Goal: Information Seeking & Learning: Learn about a topic

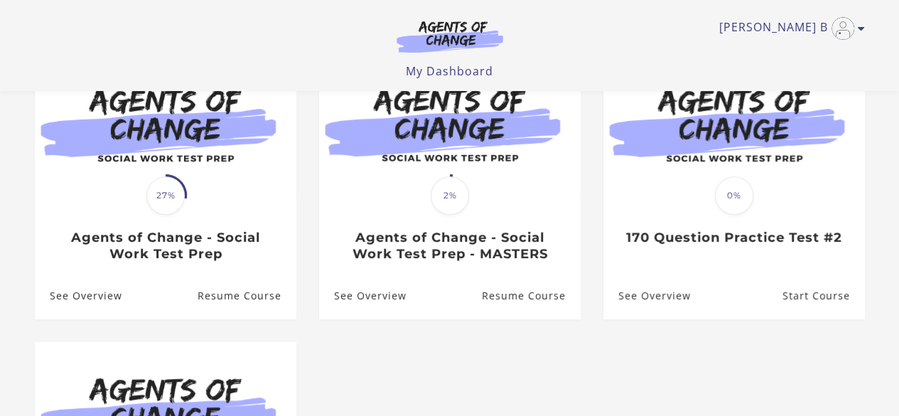
scroll to position [156, 0]
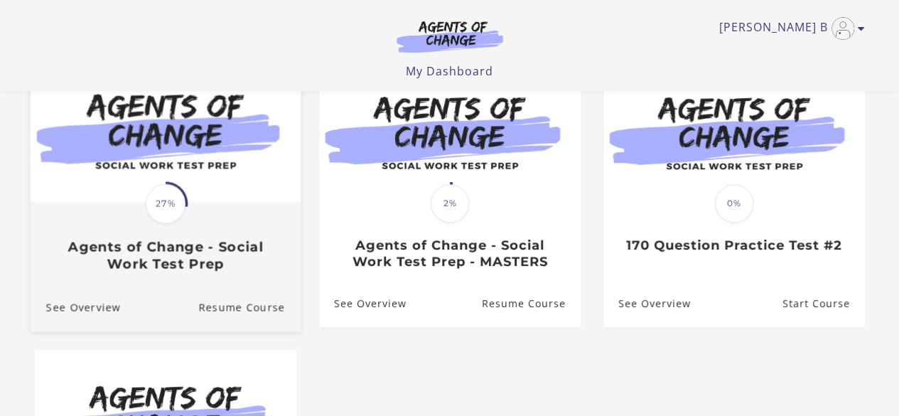
click at [216, 267] on h3 "Agents of Change - Social Work Test Prep" at bounding box center [164, 255] width 239 height 33
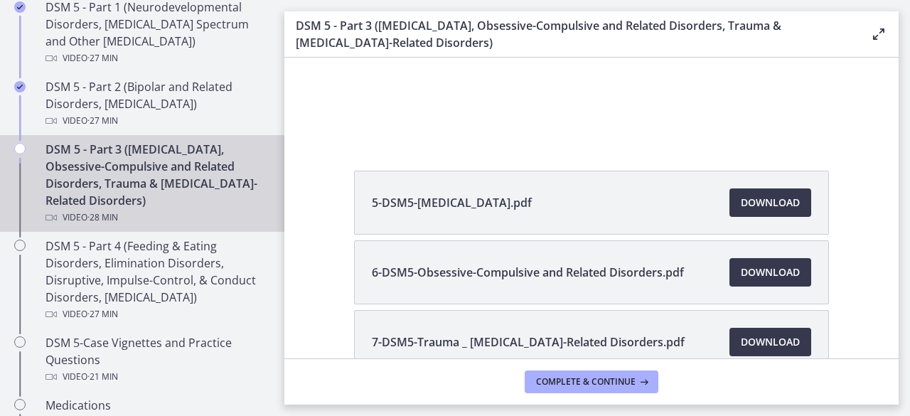
scroll to position [701, 0]
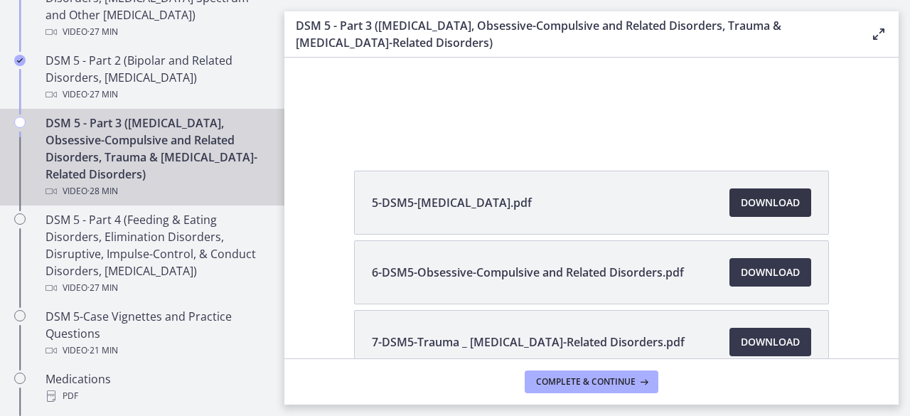
click at [787, 193] on link "Download Opens in a new window" at bounding box center [770, 202] width 82 height 28
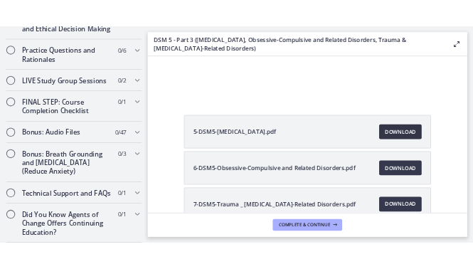
scroll to position [1512, 0]
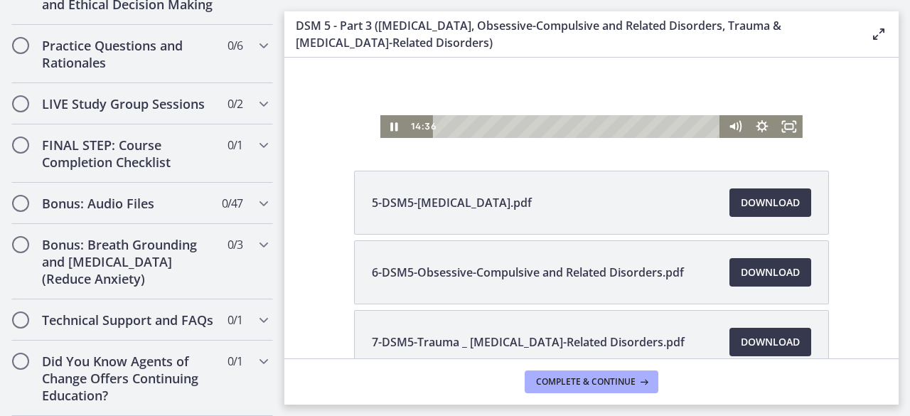
click at [617, 77] on div at bounding box center [591, 18] width 422 height 237
click at [392, 127] on icon "Play Video" at bounding box center [395, 126] width 7 height 9
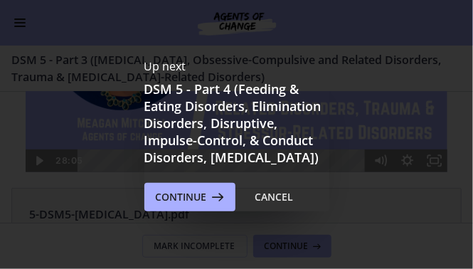
scroll to position [0, 0]
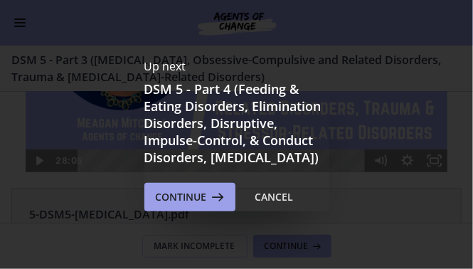
click at [219, 204] on icon at bounding box center [217, 196] width 20 height 17
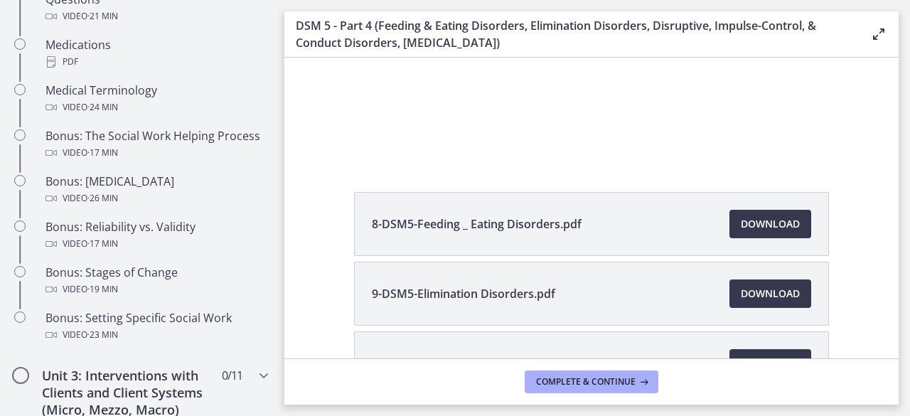
drag, startPoint x: 286, startPoint y: 249, endPoint x: 285, endPoint y: 217, distance: 32.7
click at [285, 217] on div "8-DSM5-Feeding _ Eating Disorders.pdf Download Opens in a new window 9-DSM5-Eli…" at bounding box center [591, 362] width 614 height 341
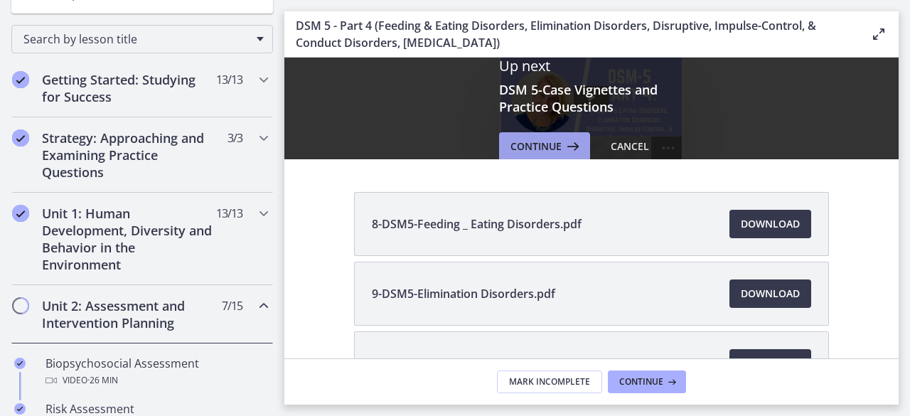
click at [526, 147] on span "Continue" at bounding box center [535, 146] width 51 height 17
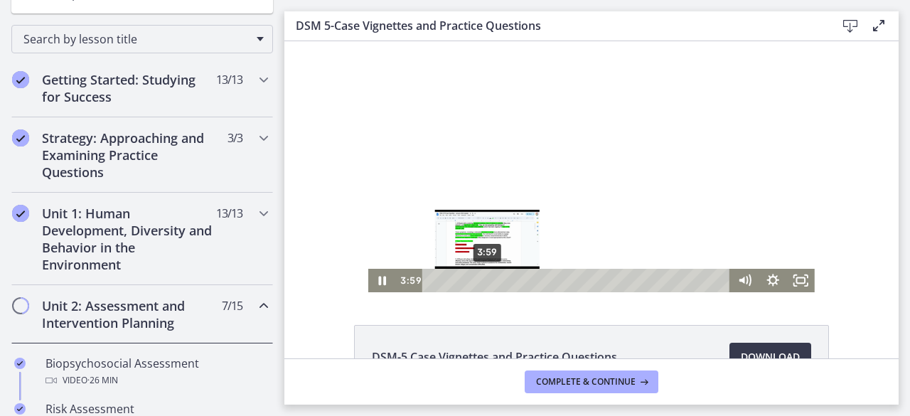
click at [483, 280] on div "Playbar" at bounding box center [487, 280] width 8 height 8
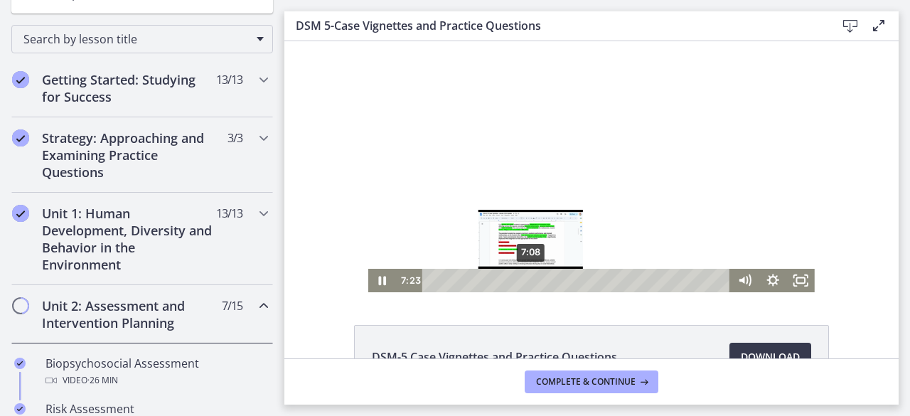
click at [529, 279] on div "Playbar" at bounding box center [533, 280] width 8 height 8
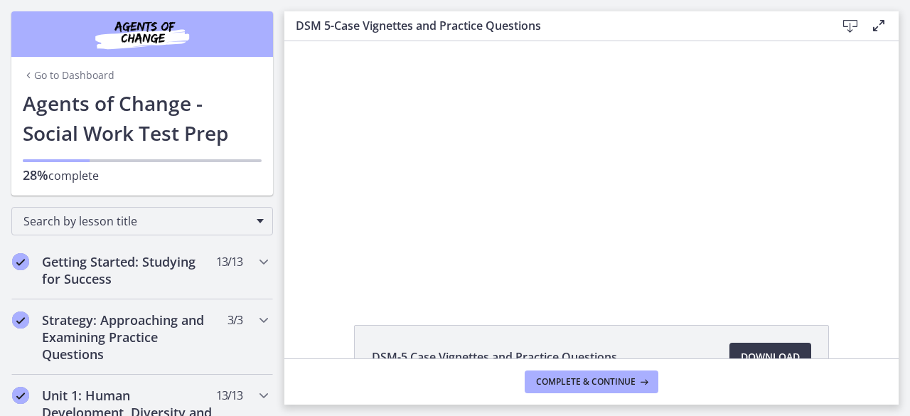
scroll to position [182, 0]
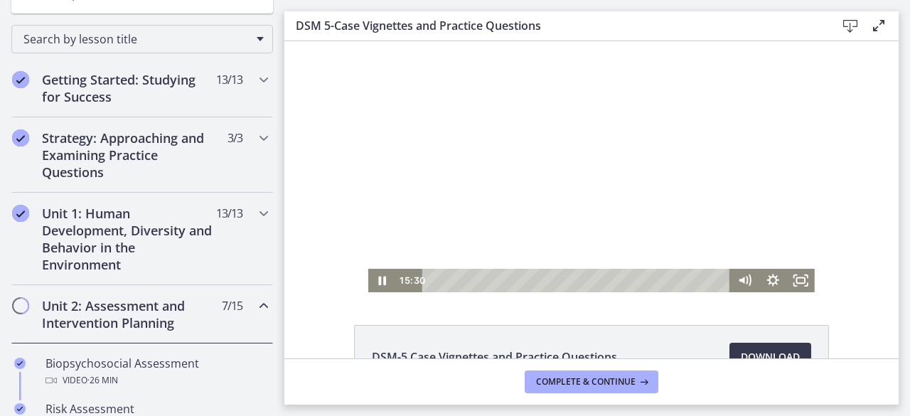
click at [539, 141] on div at bounding box center [591, 166] width 446 height 251
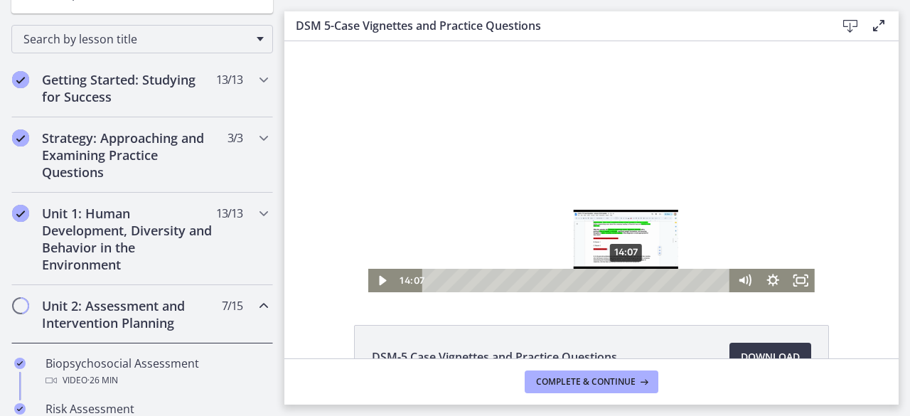
click at [621, 282] on div "14:07" at bounding box center [578, 280] width 291 height 23
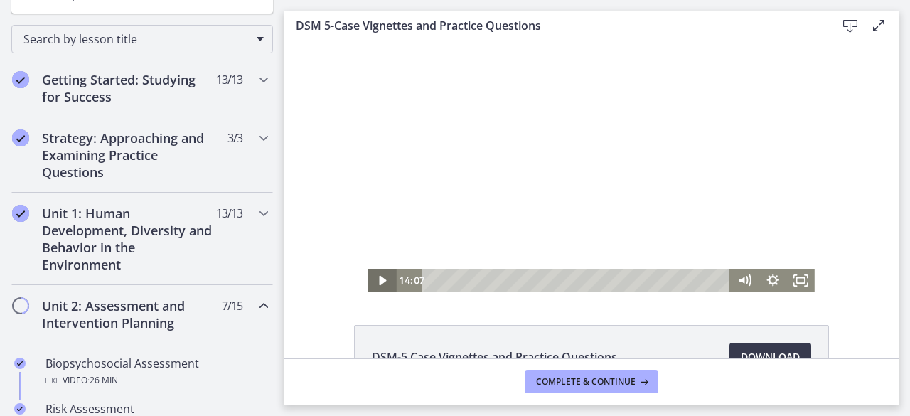
click at [378, 275] on icon "Play Video" at bounding box center [384, 280] width 28 height 23
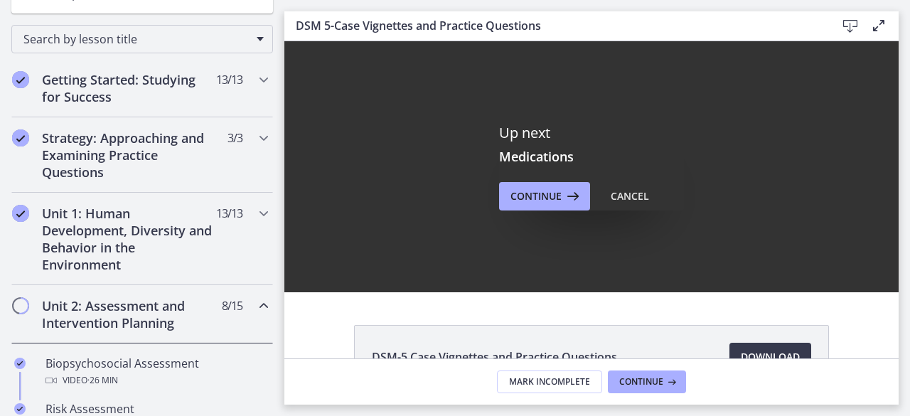
scroll to position [98, 0]
